Goal: Information Seeking & Learning: Learn about a topic

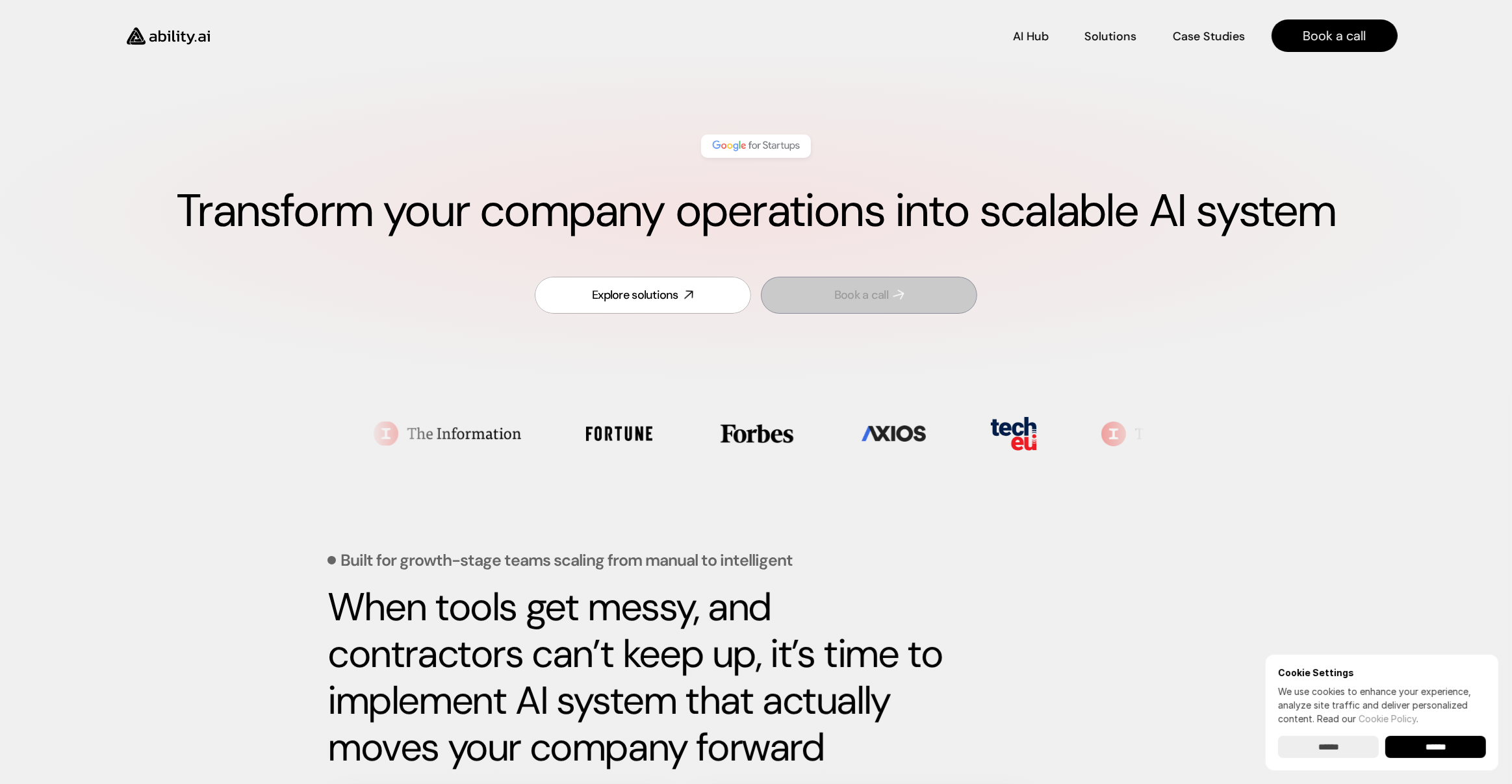
click at [673, 295] on div "Explore solutions" at bounding box center [635, 295] width 86 height 16
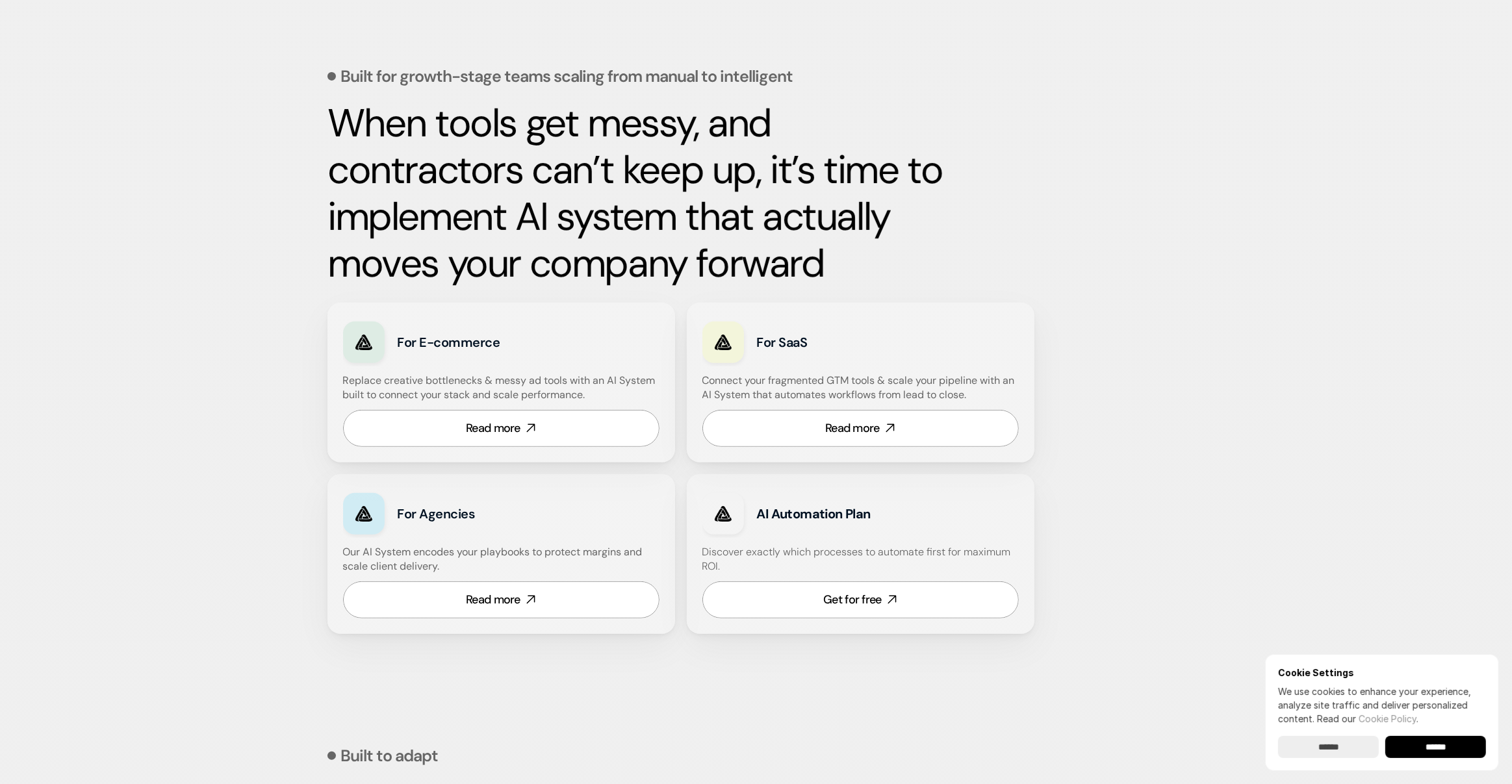
scroll to position [484, 0]
click at [798, 436] on link "Read more" at bounding box center [860, 427] width 316 height 37
click at [900, 595] on link "Get for free" at bounding box center [860, 599] width 316 height 37
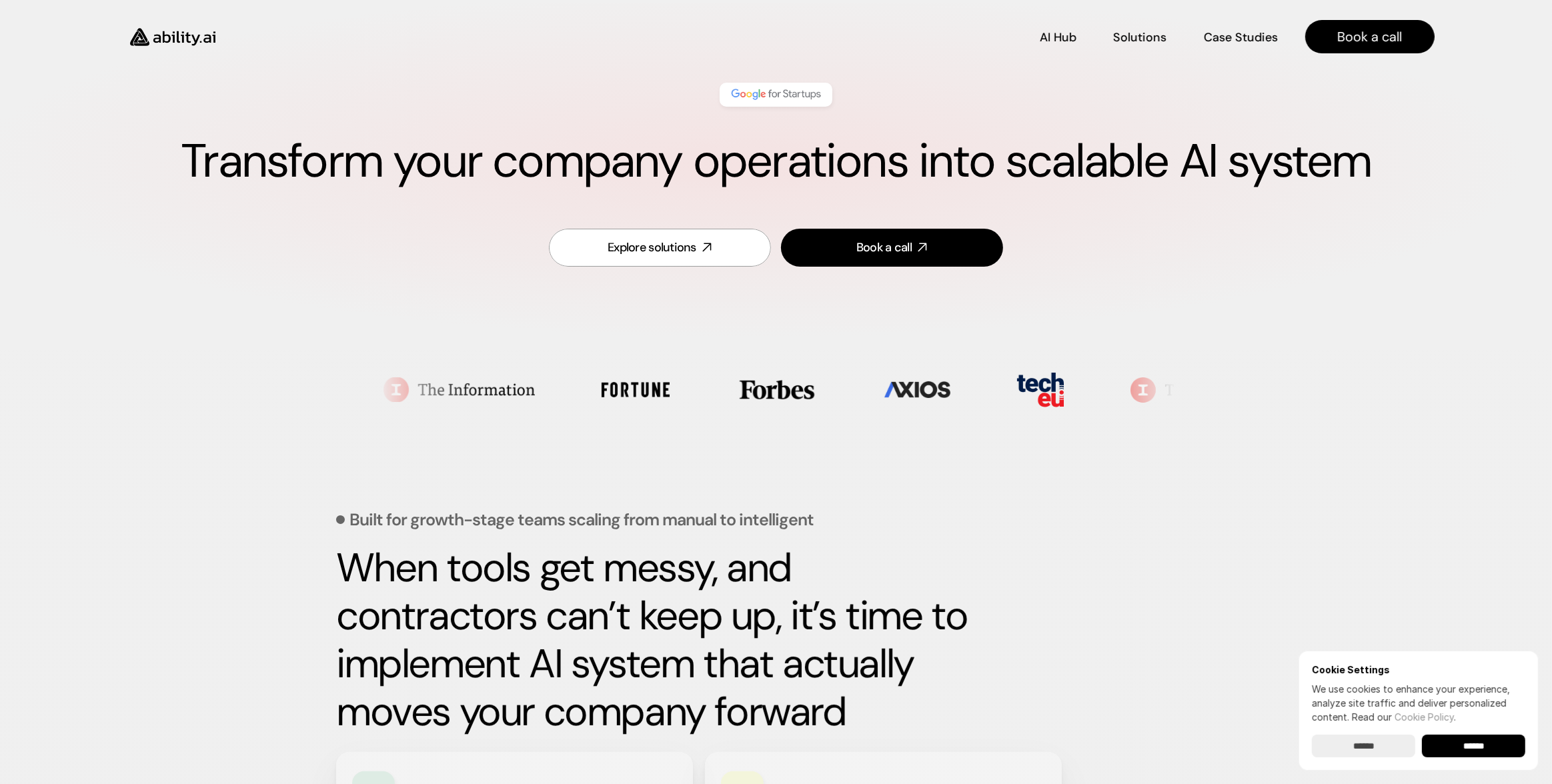
scroll to position [19, 0]
